Goal: Find specific page/section: Find specific page/section

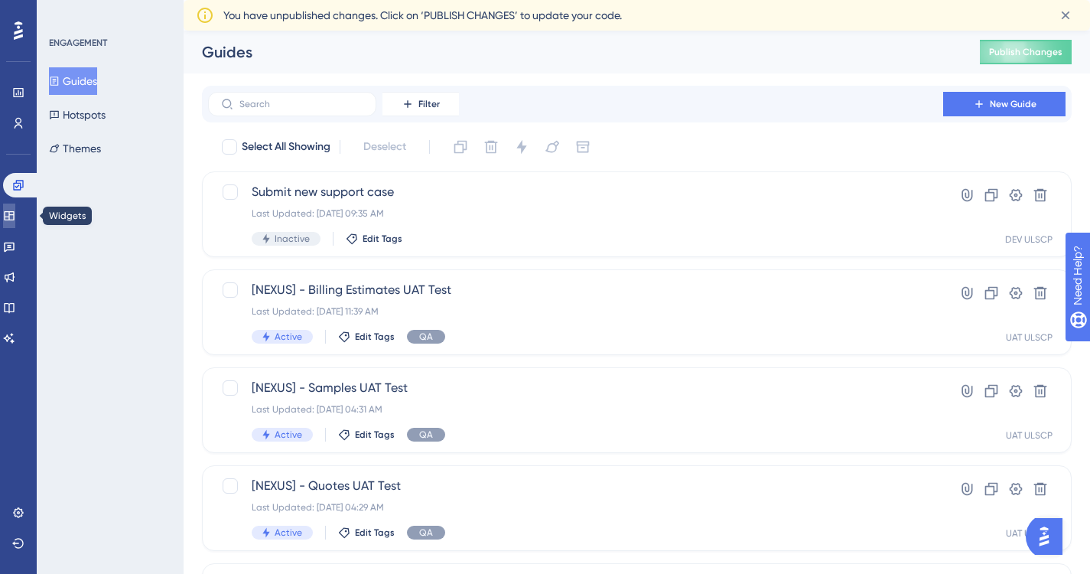
click at [14, 214] on icon at bounding box center [9, 215] width 10 height 9
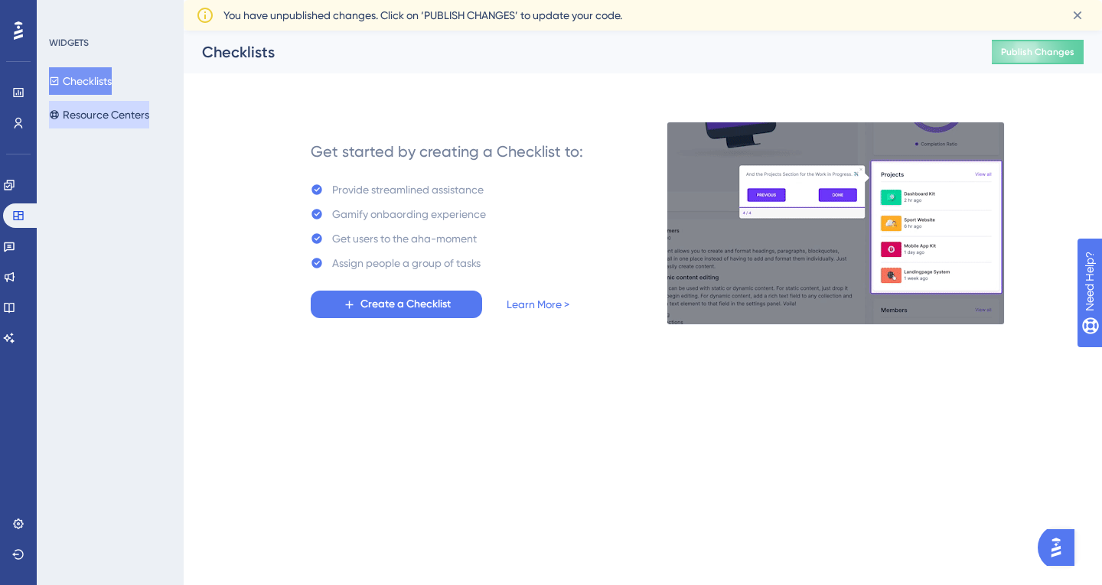
click at [108, 118] on button "Resource Centers" at bounding box center [99, 115] width 100 height 28
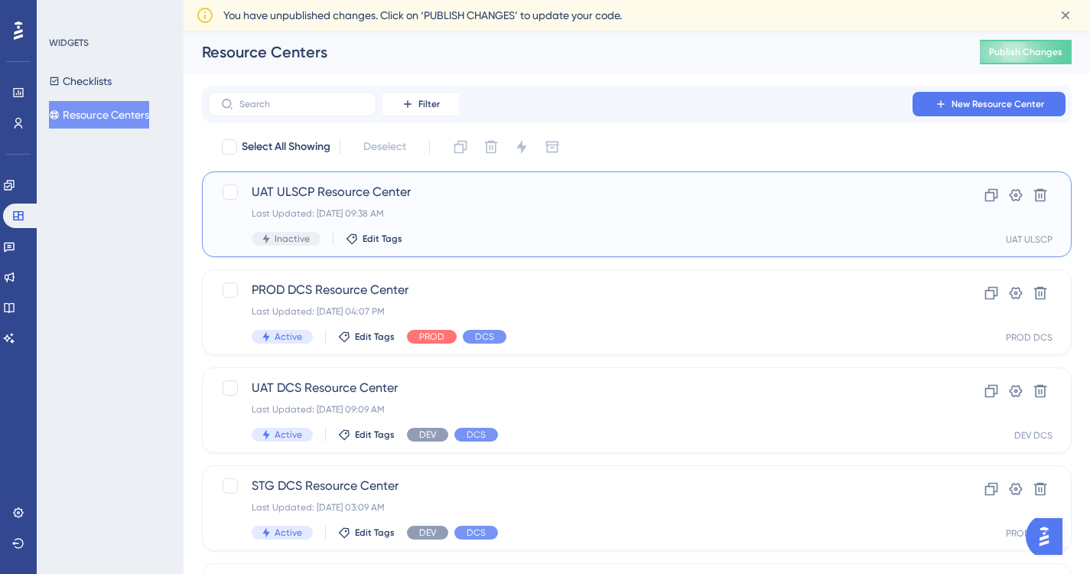
click at [445, 214] on div "Last Updated: Aug 20 2025, 09:38 AM" at bounding box center [576, 213] width 648 height 12
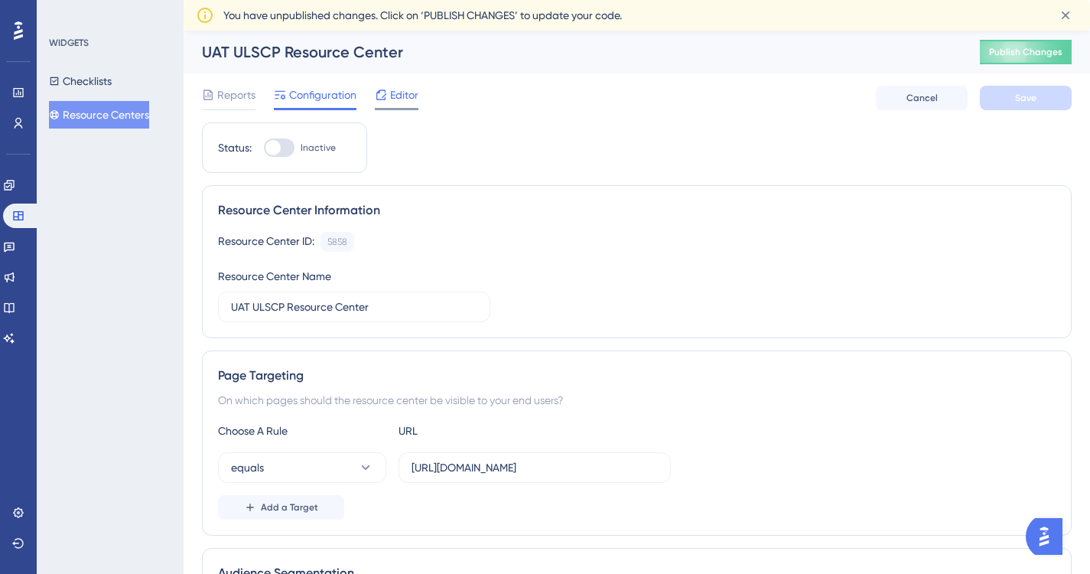
click at [402, 96] on span "Editor" at bounding box center [404, 95] width 28 height 18
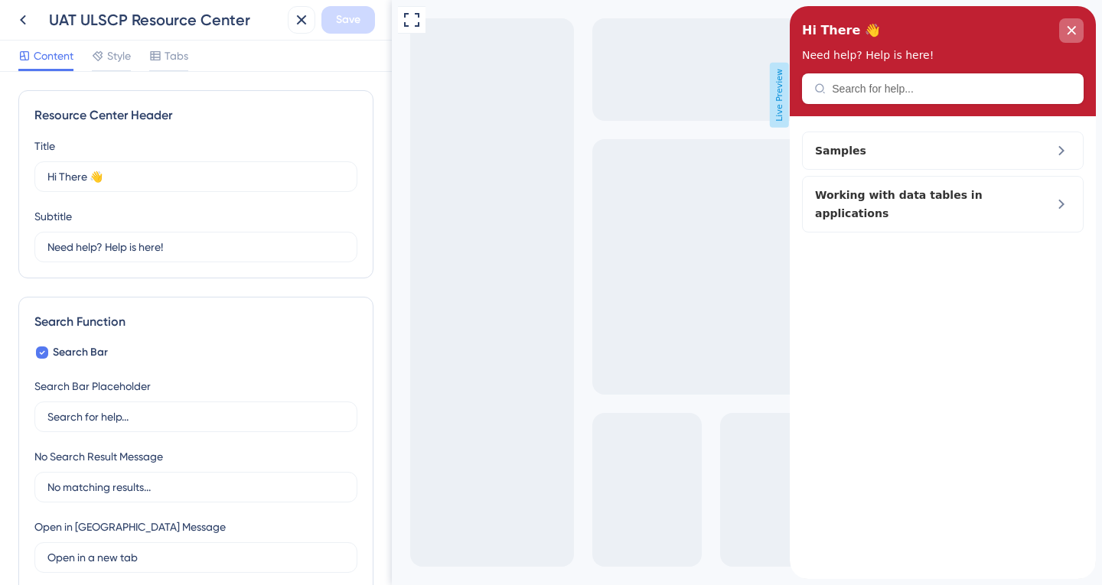
click at [1069, 31] on icon "close resource center" at bounding box center [1071, 30] width 8 height 8
